Goal: Task Accomplishment & Management: Manage account settings

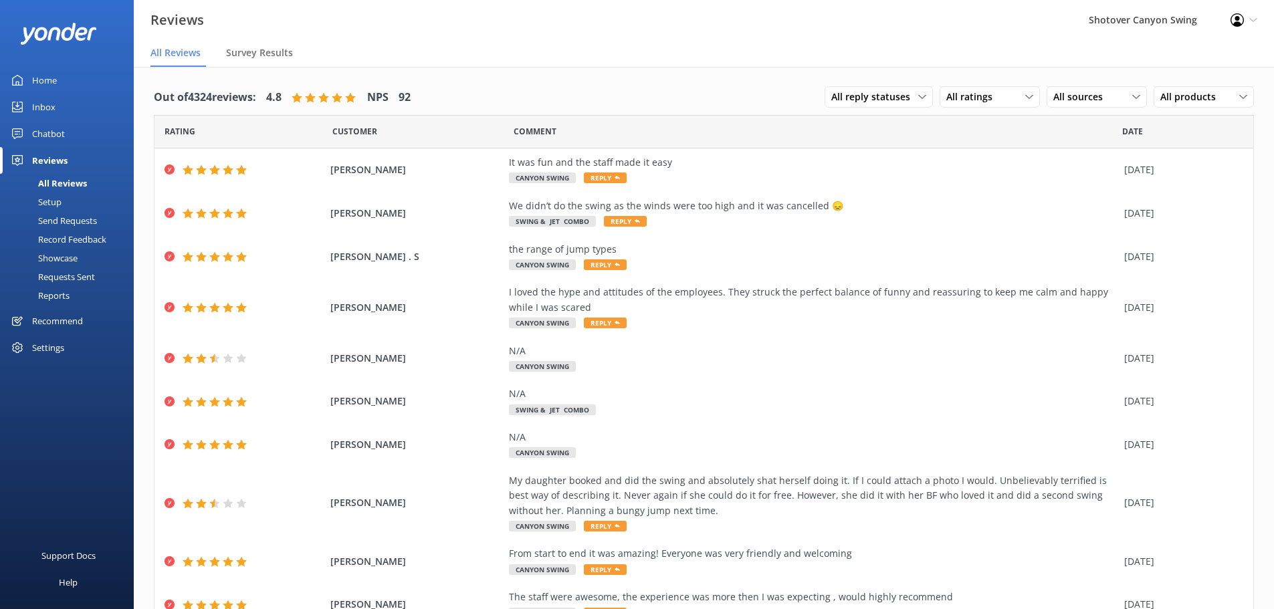
scroll to position [62, 0]
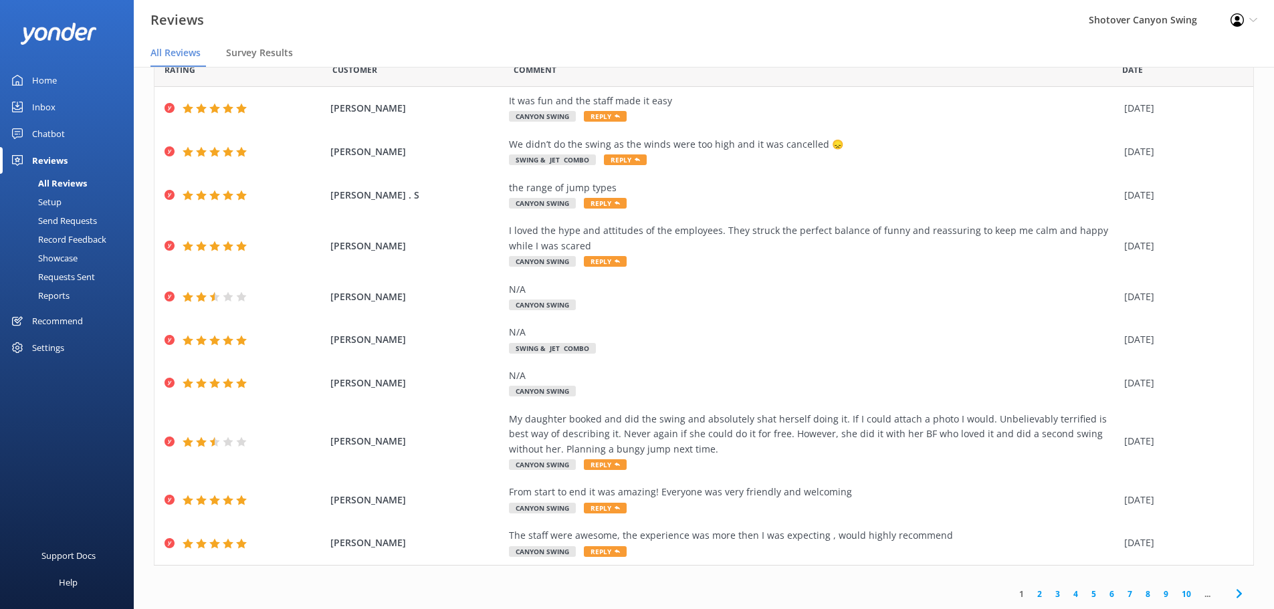
click at [1031, 590] on link "2" at bounding box center [1040, 594] width 18 height 13
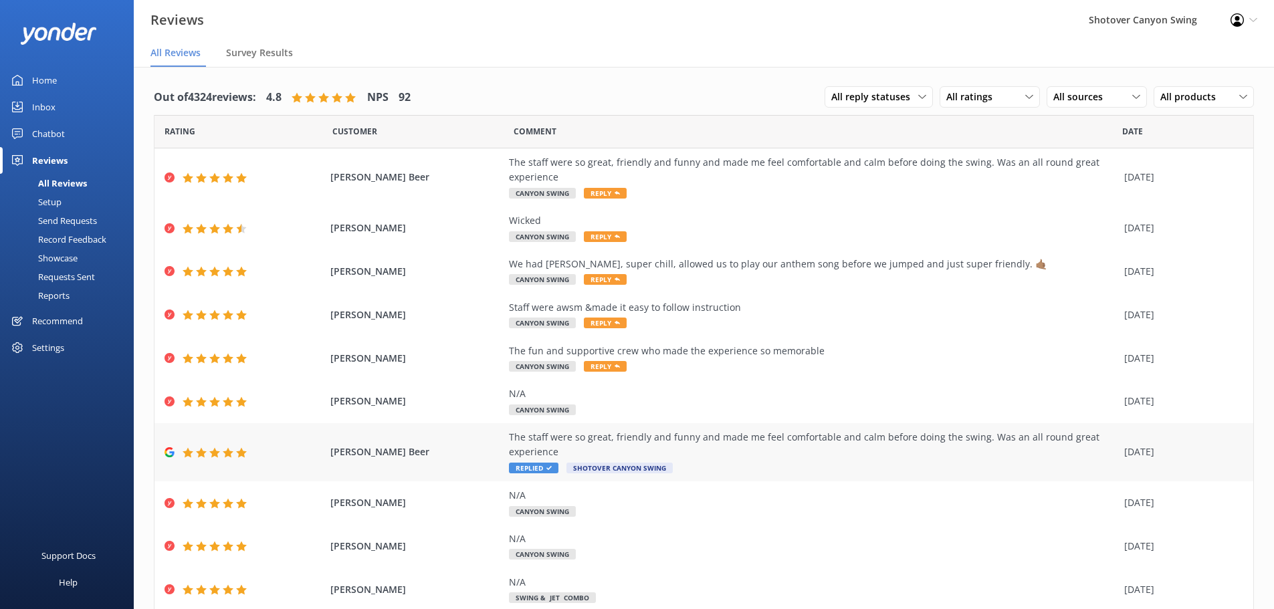
scroll to position [47, 0]
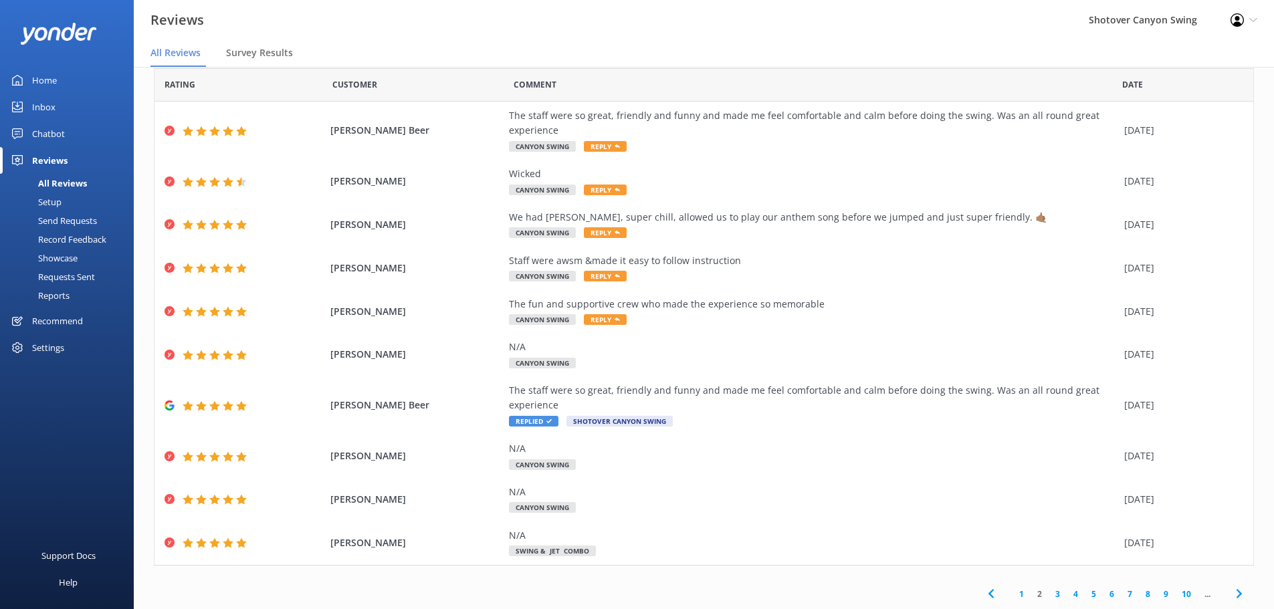
click at [1050, 593] on link "3" at bounding box center [1058, 594] width 18 height 13
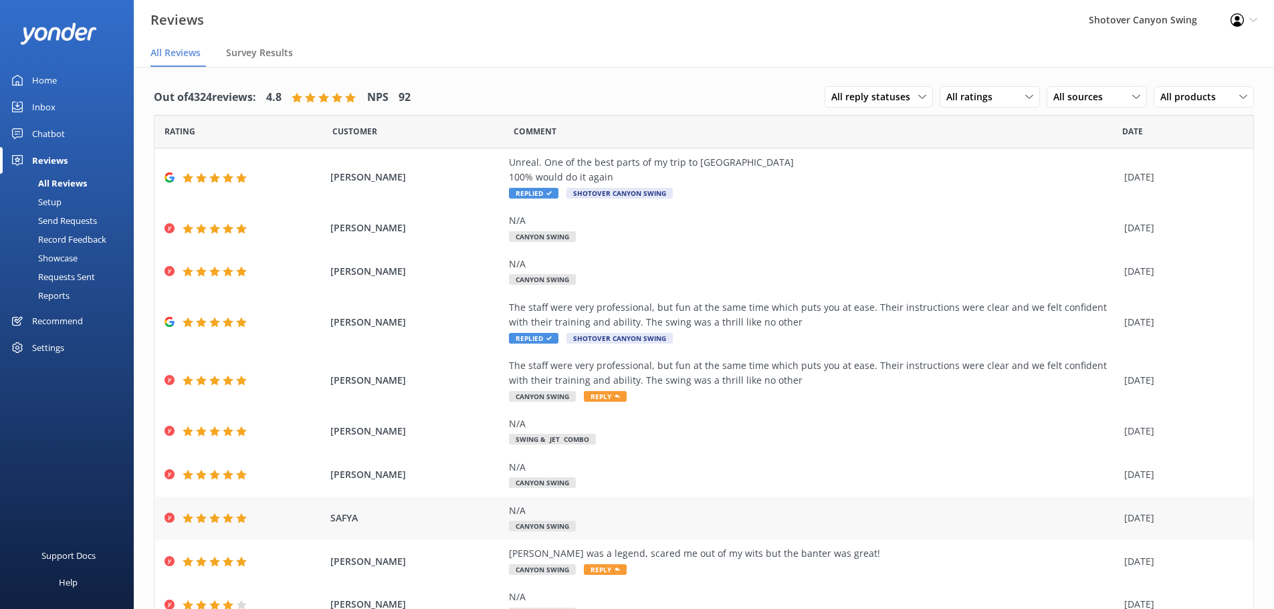
scroll to position [62, 0]
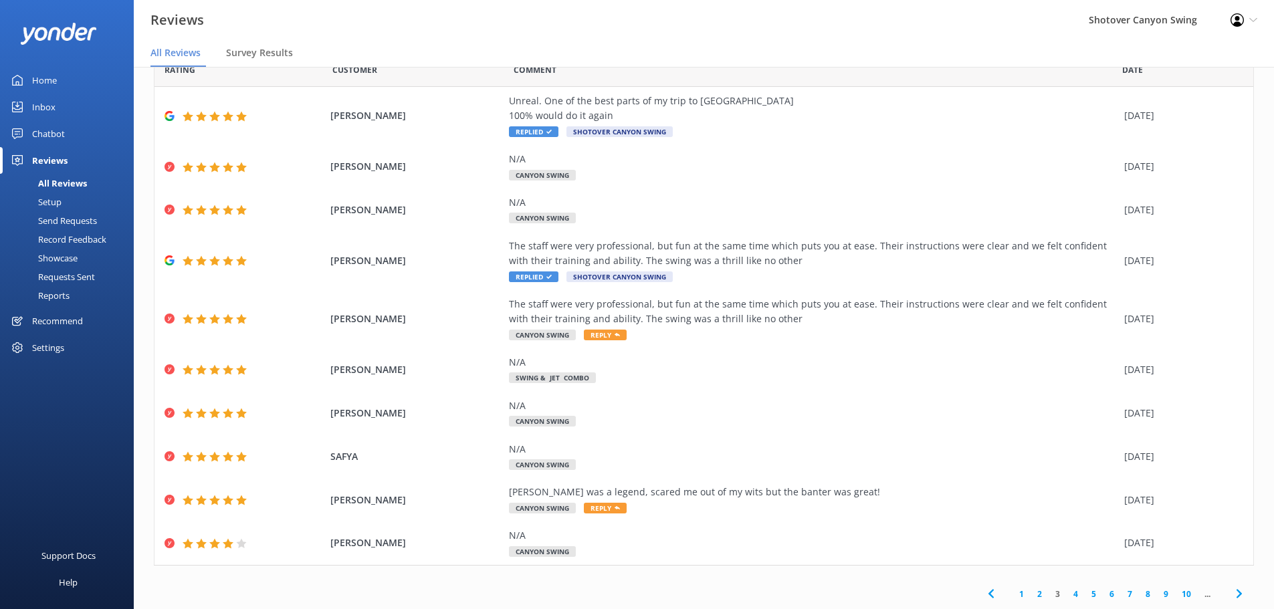
click at [1013, 593] on link "1" at bounding box center [1022, 594] width 18 height 13
